Goal: Participate in discussion: Engage in conversation with other users on a specific topic

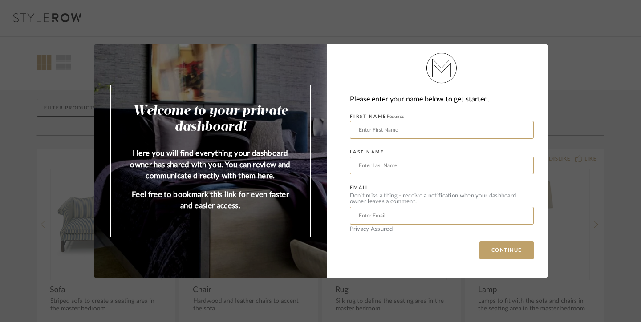
type input "Angelina3162@gmail.com"
type input "Goria"
type input "Angela"
click at [500, 249] on button "CONTINUE" at bounding box center [506, 251] width 54 height 18
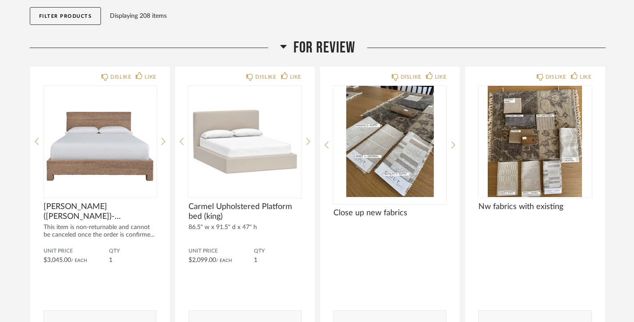
scroll to position [110, 0]
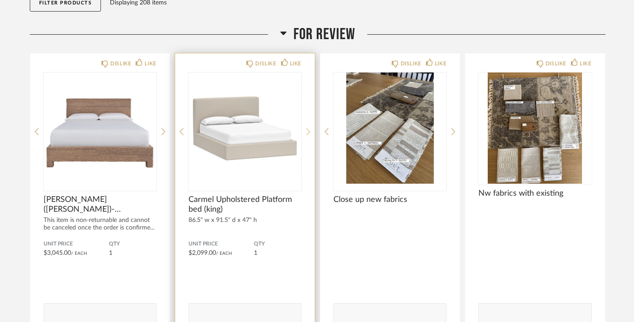
click at [307, 130] on icon at bounding box center [309, 132] width 4 height 8
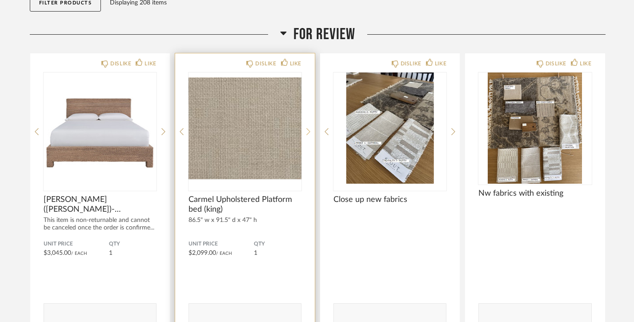
click at [308, 131] on icon at bounding box center [309, 132] width 4 height 8
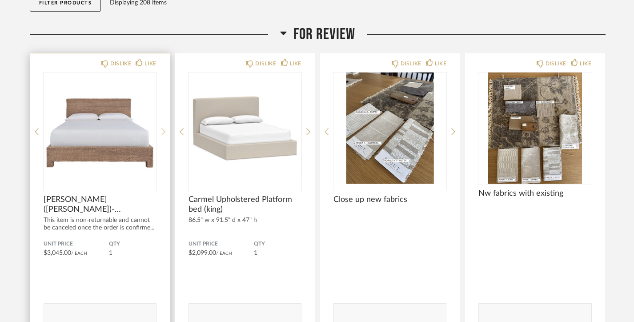
click at [163, 131] on icon at bounding box center [164, 132] width 4 height 8
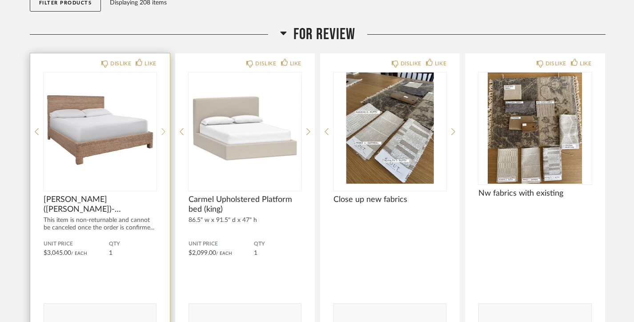
click at [163, 130] on icon at bounding box center [164, 132] width 4 height 8
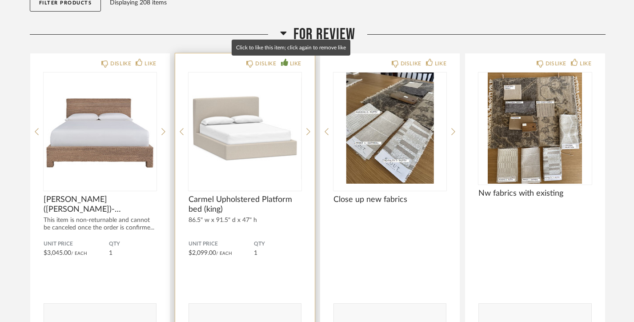
click at [294, 63] on div "LIKE" at bounding box center [296, 63] width 12 height 9
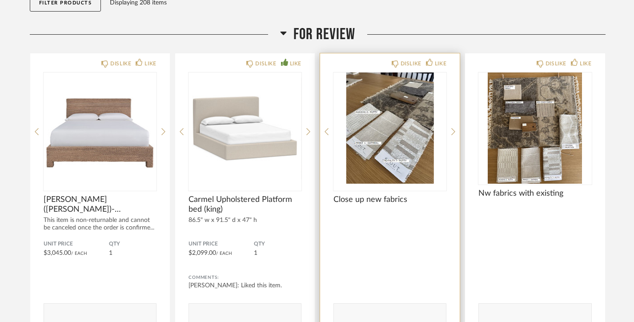
click at [387, 141] on img "0" at bounding box center [390, 128] width 113 height 111
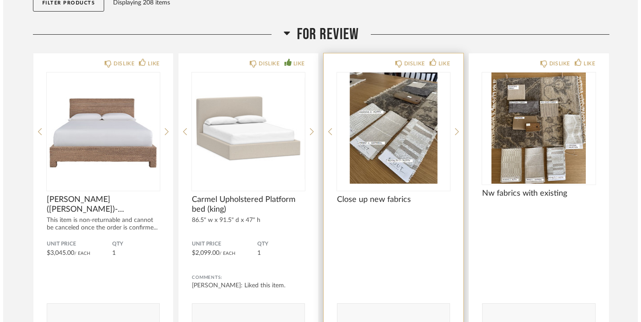
scroll to position [0, 0]
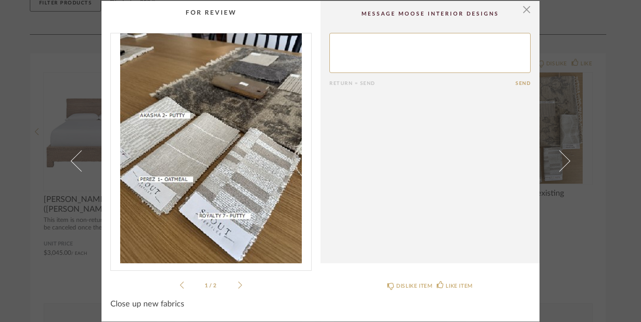
click at [238, 283] on icon at bounding box center [240, 285] width 4 height 8
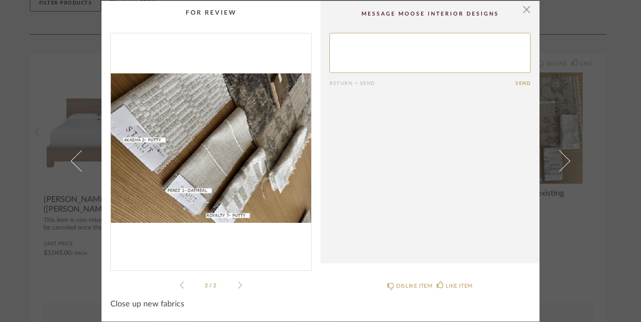
click at [238, 284] on icon at bounding box center [240, 285] width 4 height 8
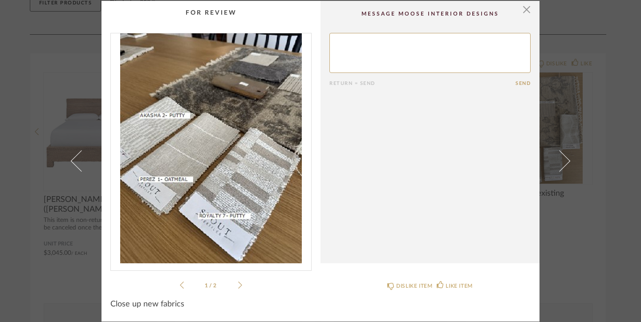
click at [238, 284] on icon at bounding box center [240, 285] width 4 height 8
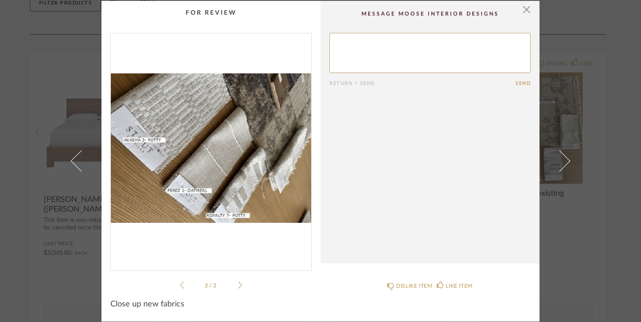
click at [347, 56] on textarea at bounding box center [429, 53] width 201 height 40
click at [346, 56] on textarea at bounding box center [429, 53] width 201 height 40
type textarea "I lake the bed"
click at [521, 81] on button "Send" at bounding box center [522, 84] width 15 height 6
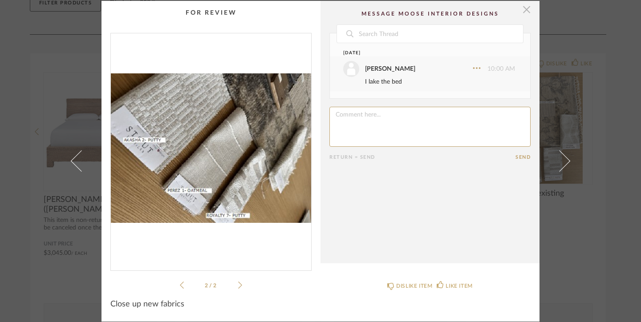
click at [521, 9] on span "button" at bounding box center [526, 10] width 18 height 18
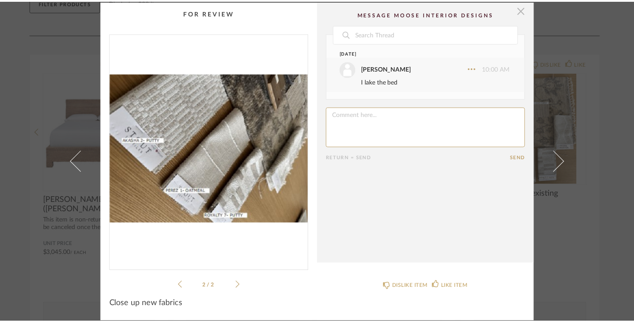
scroll to position [110, 0]
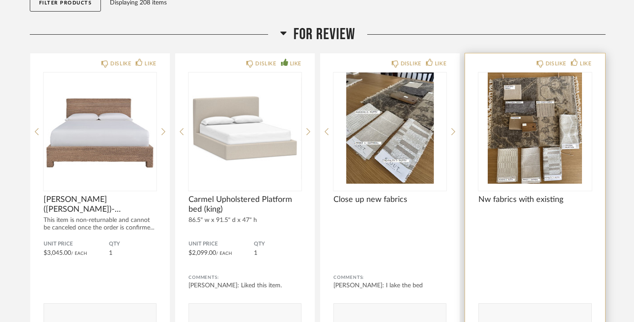
click at [519, 138] on img "0" at bounding box center [535, 128] width 113 height 111
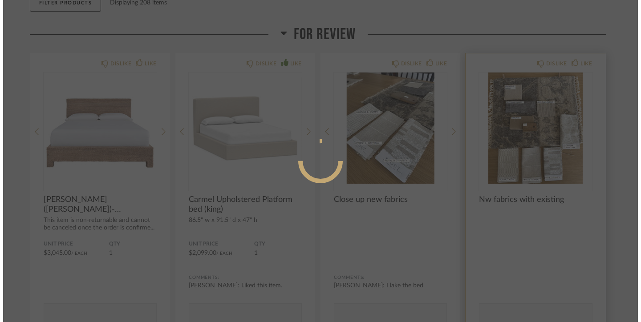
scroll to position [0, 0]
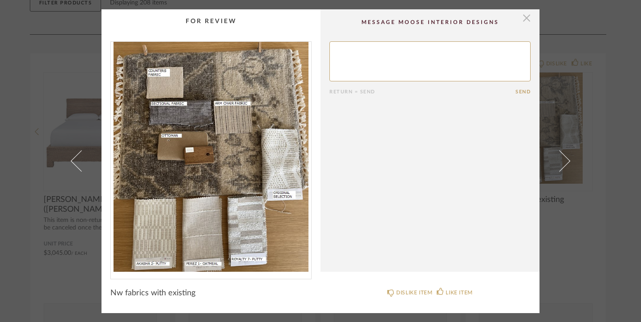
click at [519, 19] on span "button" at bounding box center [526, 18] width 18 height 18
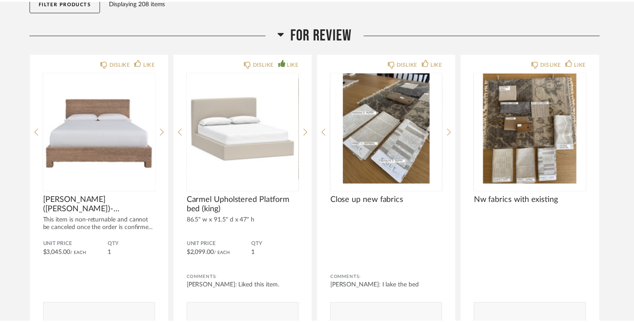
scroll to position [110, 0]
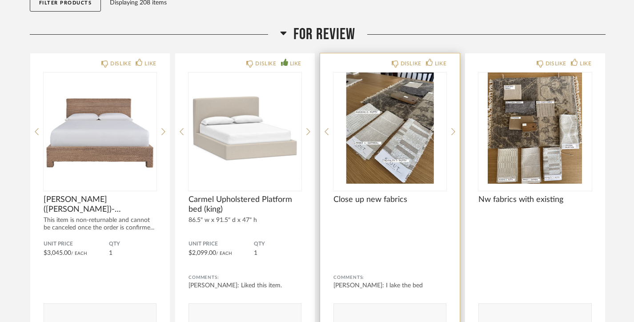
click at [381, 124] on img "0" at bounding box center [390, 128] width 113 height 111
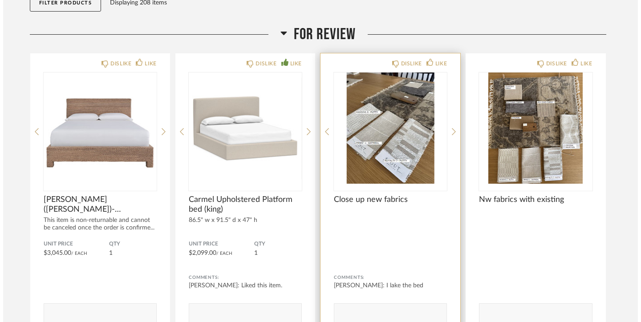
scroll to position [0, 0]
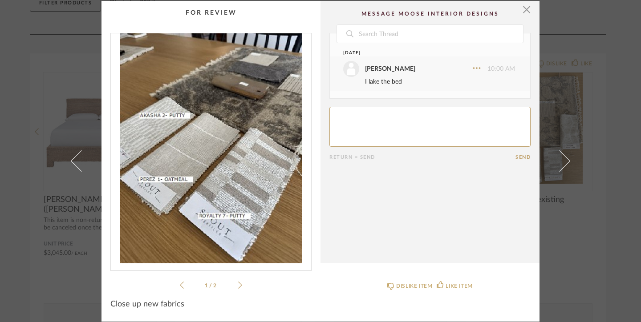
click at [238, 283] on icon at bounding box center [240, 285] width 4 height 8
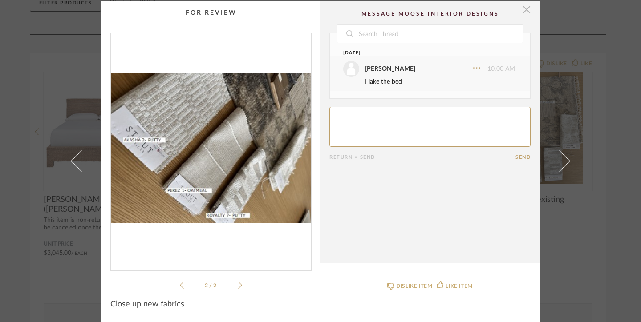
click at [521, 9] on span "button" at bounding box center [526, 10] width 18 height 18
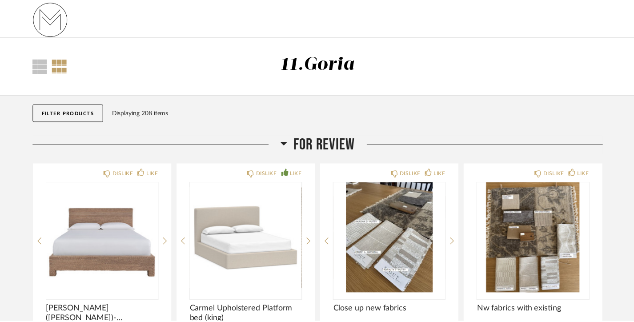
scroll to position [110, 0]
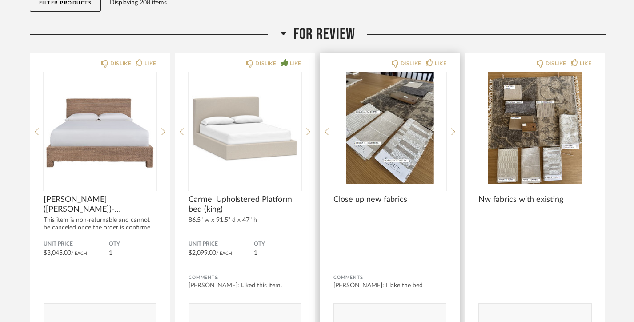
click at [410, 117] on img "0" at bounding box center [390, 128] width 113 height 111
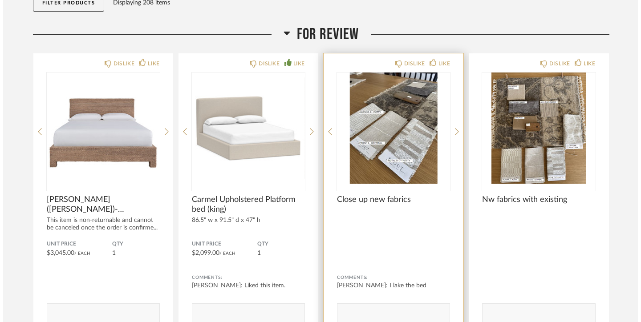
scroll to position [0, 0]
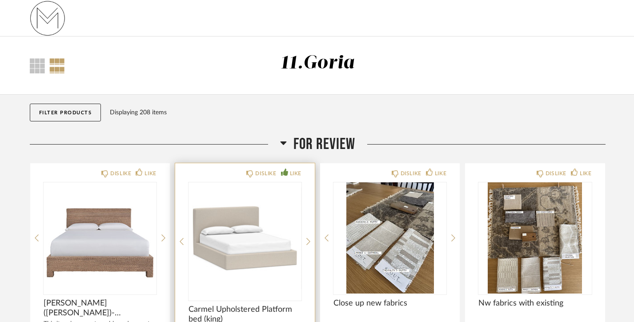
click at [255, 205] on img "0" at bounding box center [245, 237] width 113 height 111
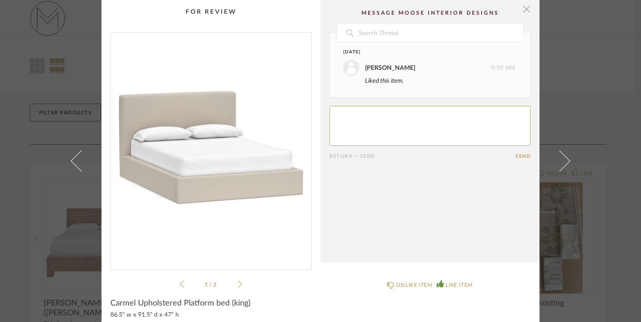
click at [523, 10] on span "button" at bounding box center [526, 9] width 18 height 18
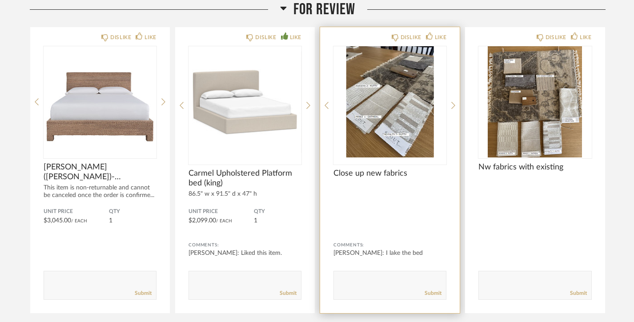
scroll to position [141, 0]
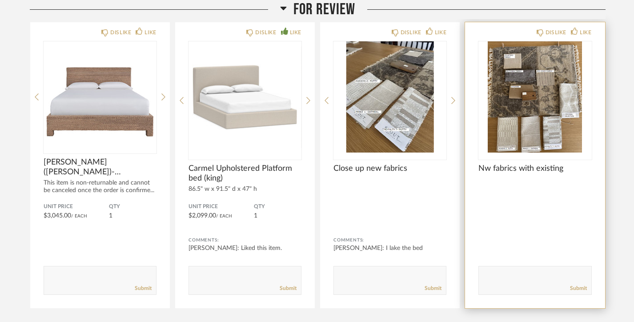
click at [525, 103] on img "0" at bounding box center [535, 96] width 113 height 111
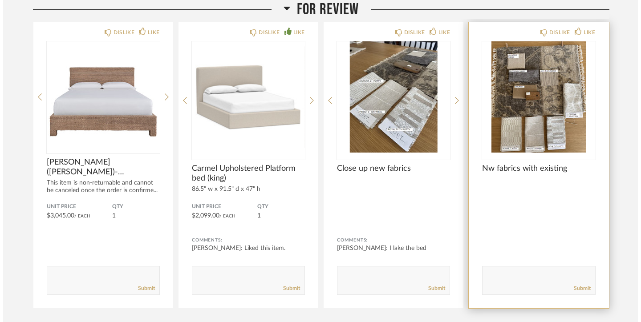
scroll to position [0, 0]
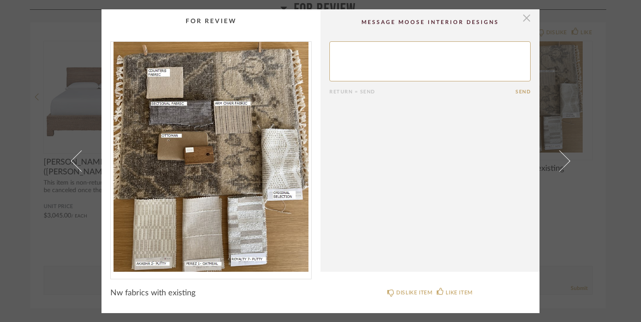
click at [522, 20] on span "button" at bounding box center [526, 18] width 18 height 18
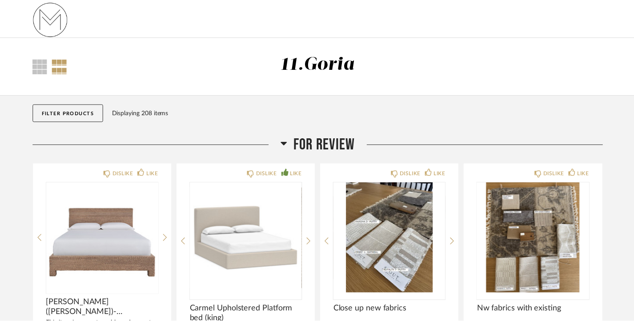
scroll to position [141, 0]
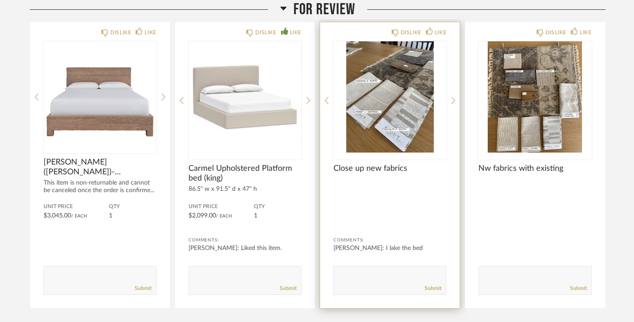
click at [399, 81] on img "0" at bounding box center [390, 96] width 113 height 111
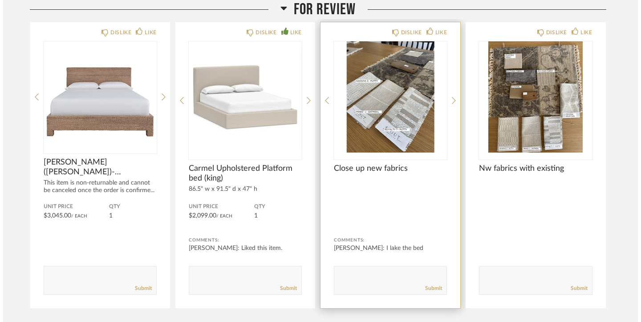
scroll to position [0, 0]
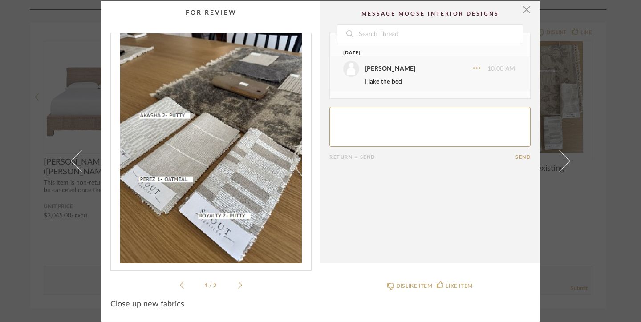
click at [238, 284] on icon at bounding box center [240, 285] width 4 height 7
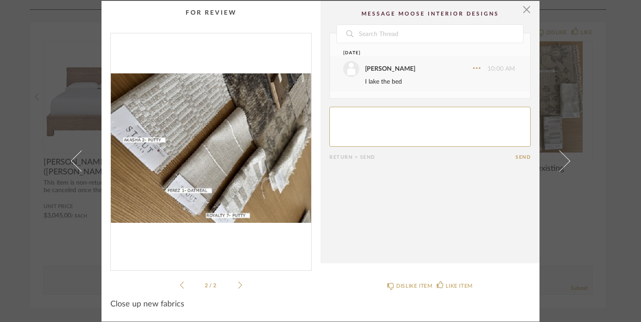
click at [180, 285] on icon at bounding box center [182, 285] width 4 height 7
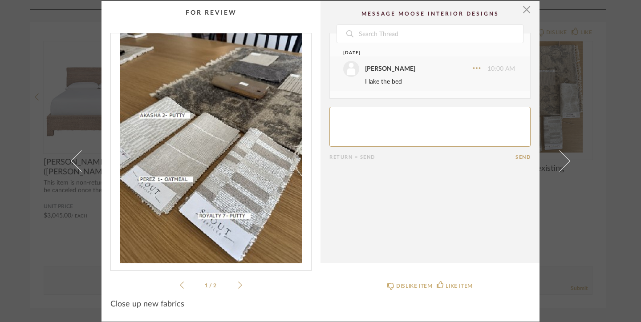
click at [238, 286] on icon at bounding box center [240, 285] width 4 height 8
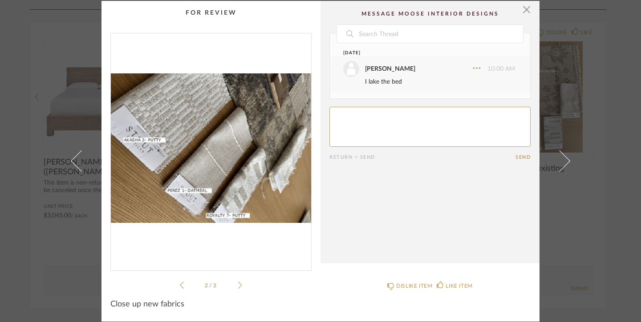
click at [180, 284] on icon at bounding box center [182, 285] width 4 height 8
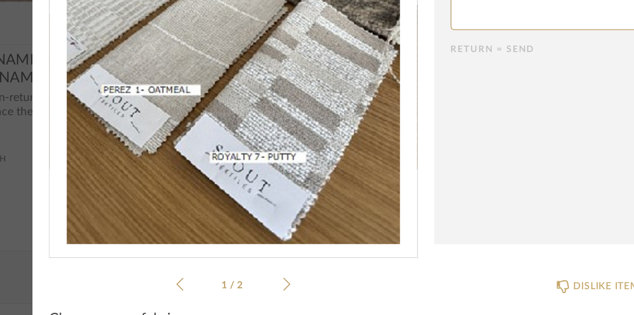
click at [235, 281] on icon at bounding box center [237, 284] width 4 height 7
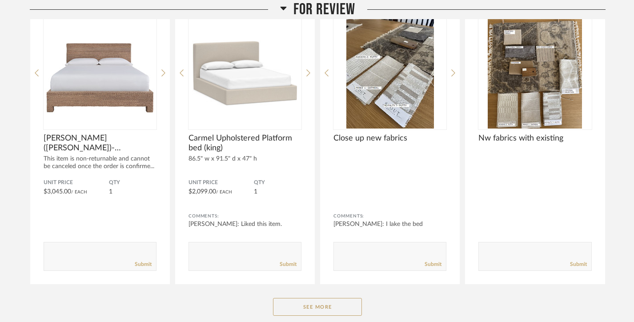
scroll to position [200, 0]
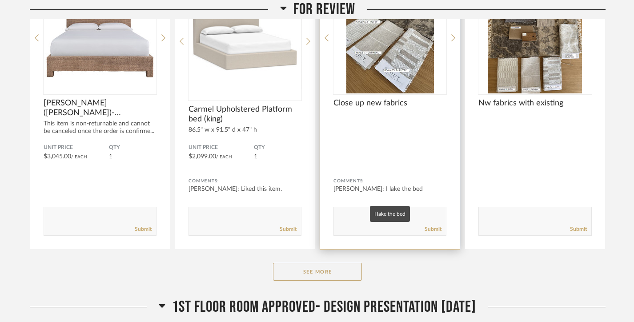
click at [408, 187] on div "[PERSON_NAME]: I lake the bed" at bounding box center [390, 189] width 113 height 9
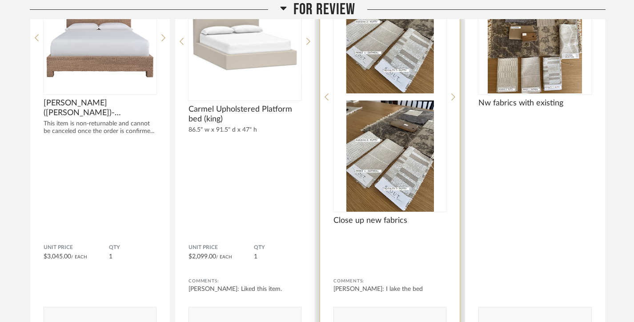
click at [391, 101] on img at bounding box center [390, 156] width 113 height 111
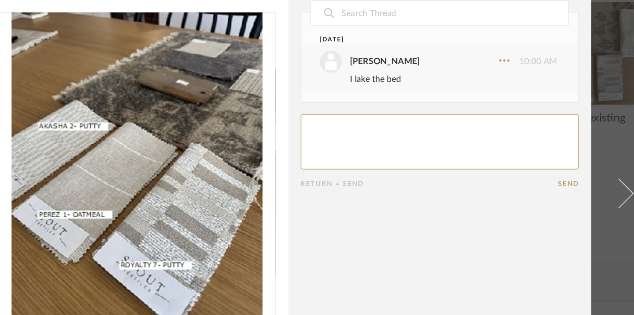
scroll to position [6, 0]
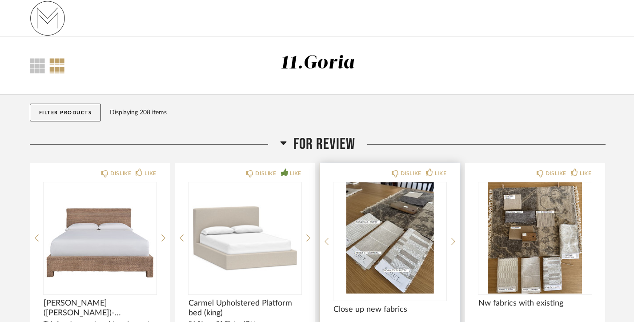
click at [375, 241] on img "0" at bounding box center [390, 237] width 113 height 111
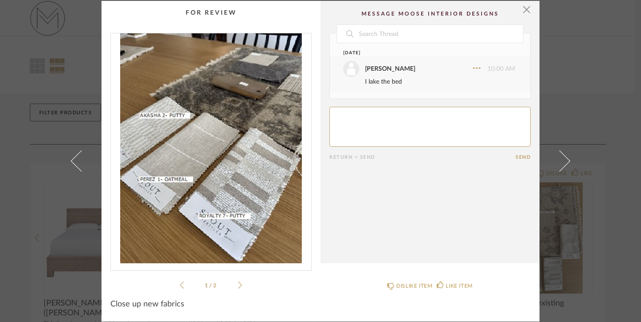
click at [238, 282] on icon at bounding box center [240, 285] width 4 height 7
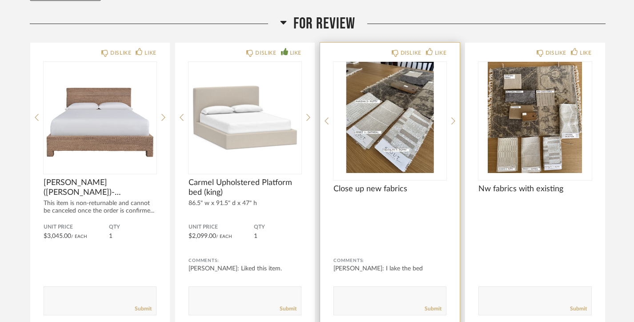
scroll to position [124, 0]
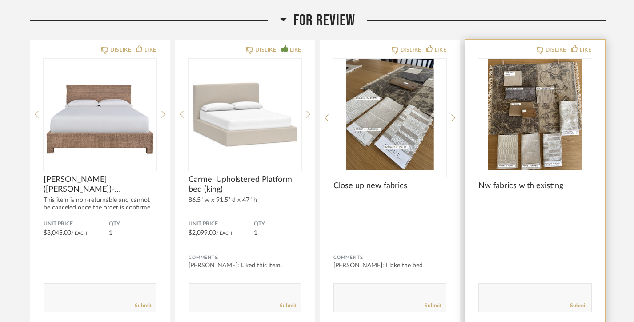
click at [517, 109] on img "0" at bounding box center [535, 114] width 113 height 111
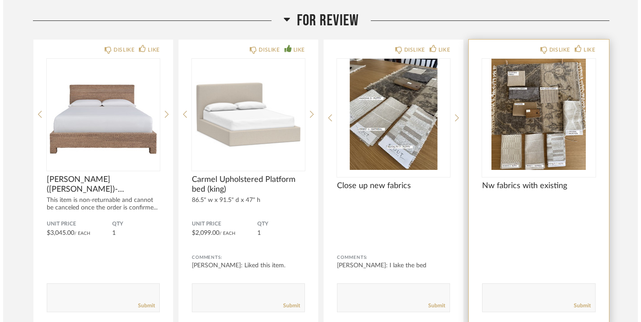
scroll to position [0, 0]
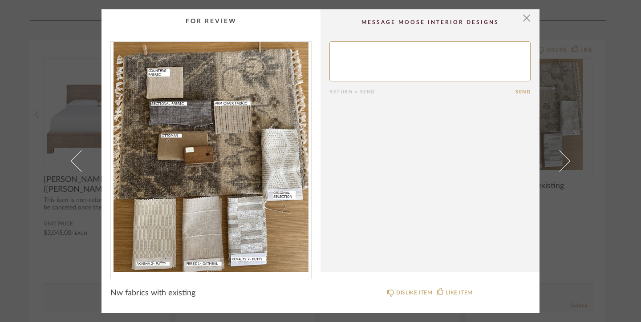
click at [339, 56] on textarea at bounding box center [429, 61] width 201 height 40
click at [424, 50] on textarea at bounding box center [429, 61] width 201 height 40
click at [375, 48] on textarea at bounding box center [429, 61] width 201 height 40
click at [506, 49] on textarea at bounding box center [429, 61] width 201 height 40
click at [417, 49] on textarea at bounding box center [429, 61] width 201 height 40
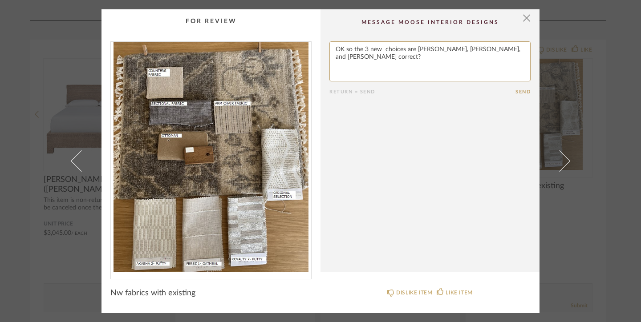
type textarea "OK so the 3 new choices are [PERSON_NAME], [PERSON_NAME], and [PERSON_NAME] cor…"
click at [521, 92] on button "Send" at bounding box center [522, 92] width 15 height 6
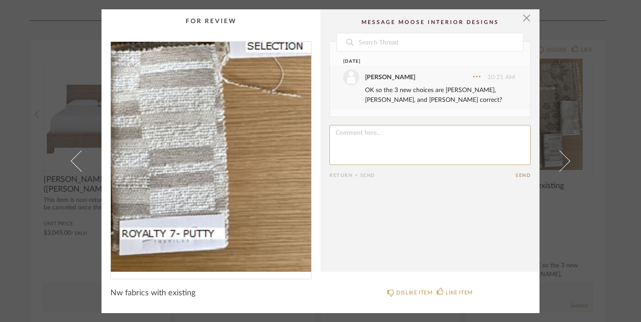
click at [258, 234] on img "0" at bounding box center [211, 157] width 200 height 230
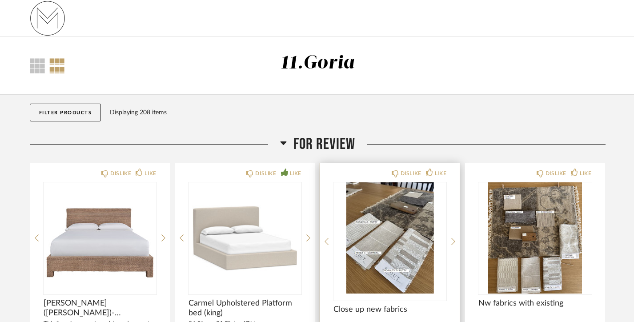
click at [381, 206] on img "0" at bounding box center [390, 237] width 113 height 111
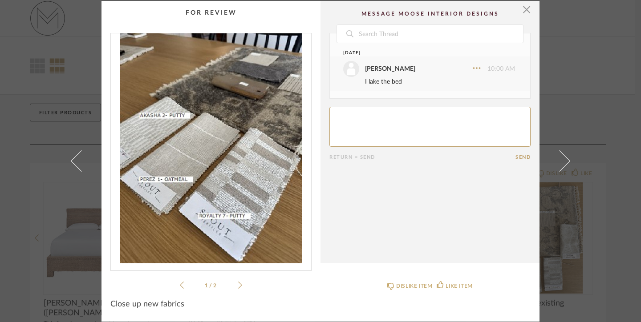
click at [369, 80] on div "I lake the bed" at bounding box center [440, 82] width 150 height 10
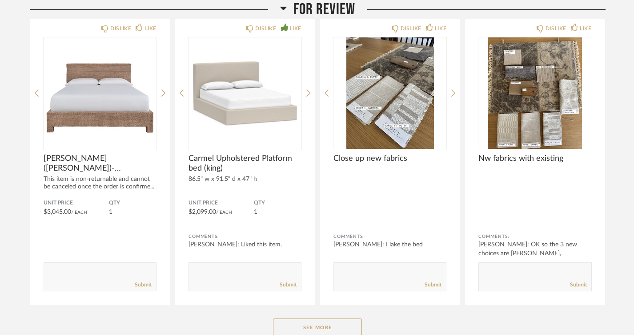
scroll to position [149, 0]
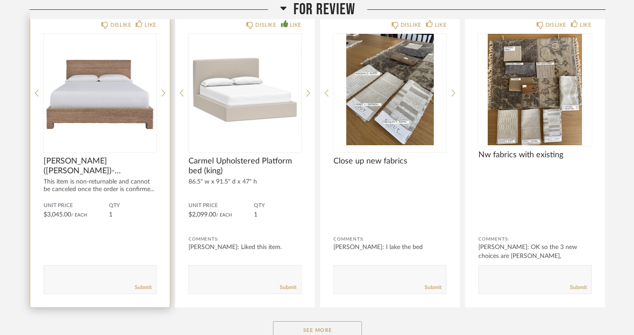
click at [91, 118] on img "0" at bounding box center [100, 89] width 113 height 111
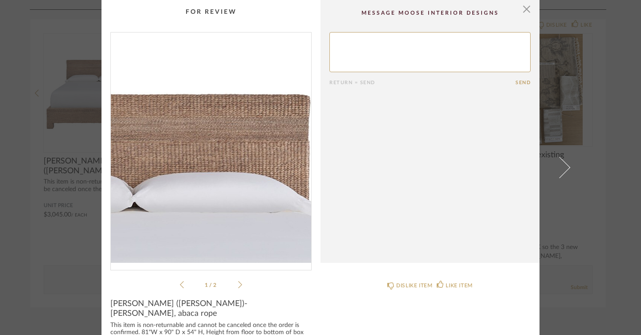
scroll to position [0, 0]
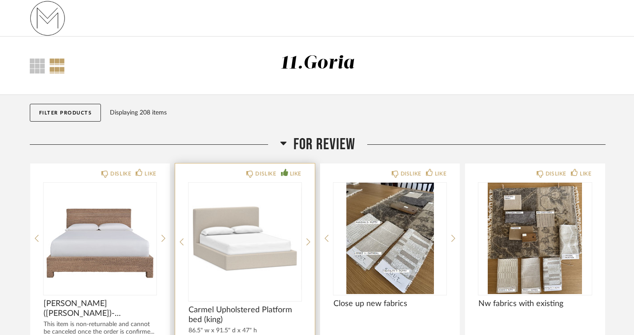
click at [210, 219] on img "0" at bounding box center [245, 237] width 113 height 111
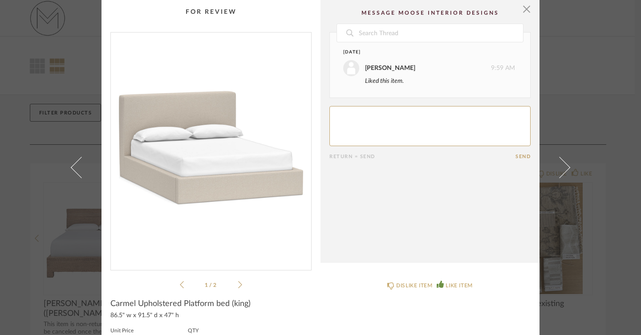
click at [337, 121] on textarea at bounding box center [429, 126] width 201 height 40
click at [238, 283] on icon at bounding box center [240, 284] width 4 height 8
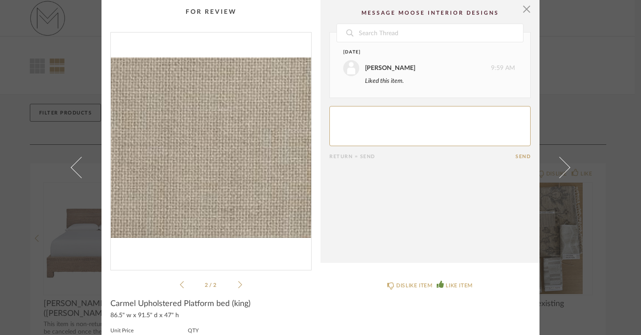
click at [385, 117] on textarea at bounding box center [429, 126] width 201 height 40
type textarea "actually liked both will ask [PERSON_NAME]"
click at [520, 154] on button "Send" at bounding box center [522, 157] width 15 height 6
